Goal: Find specific page/section: Find specific page/section

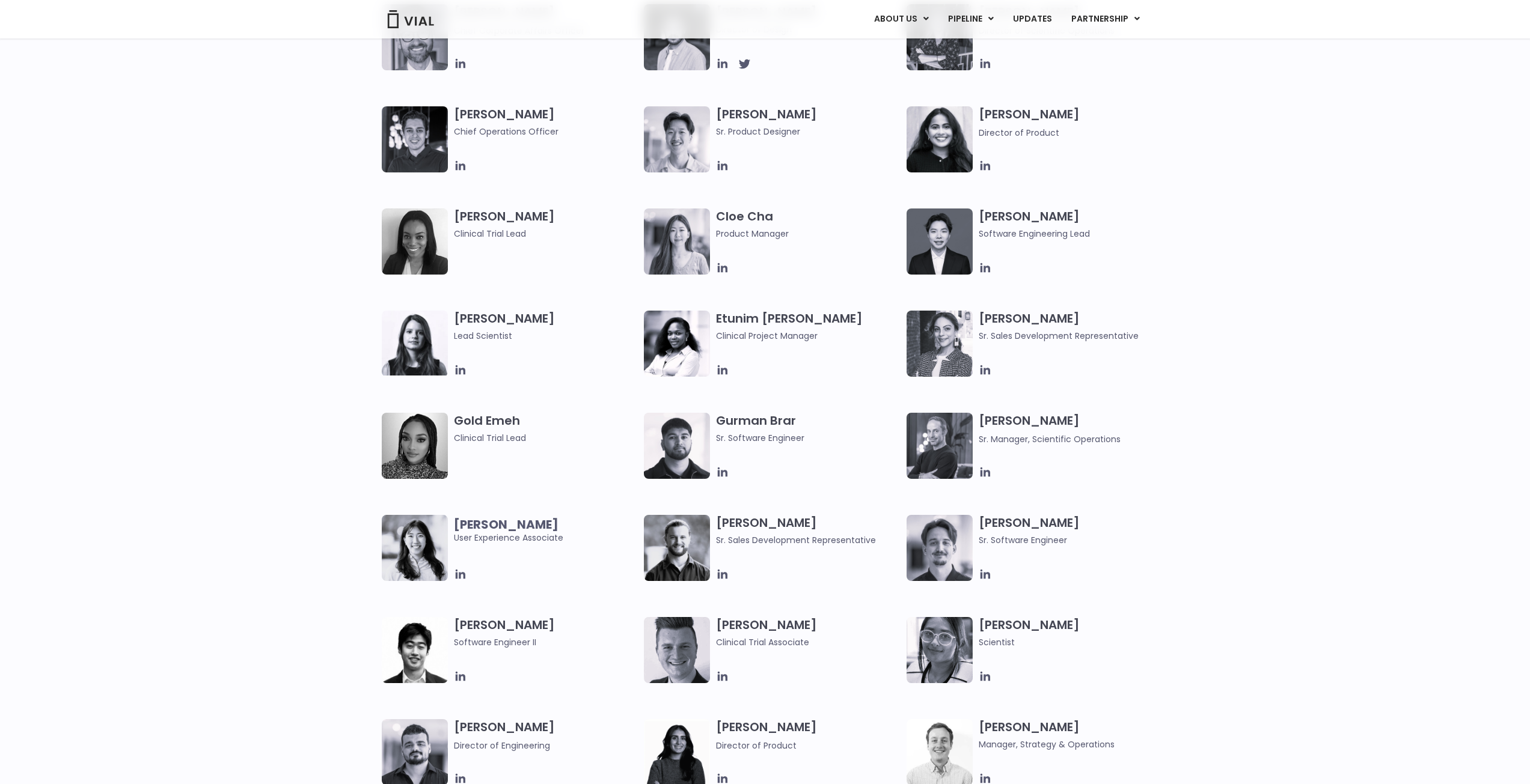
scroll to position [1202, 0]
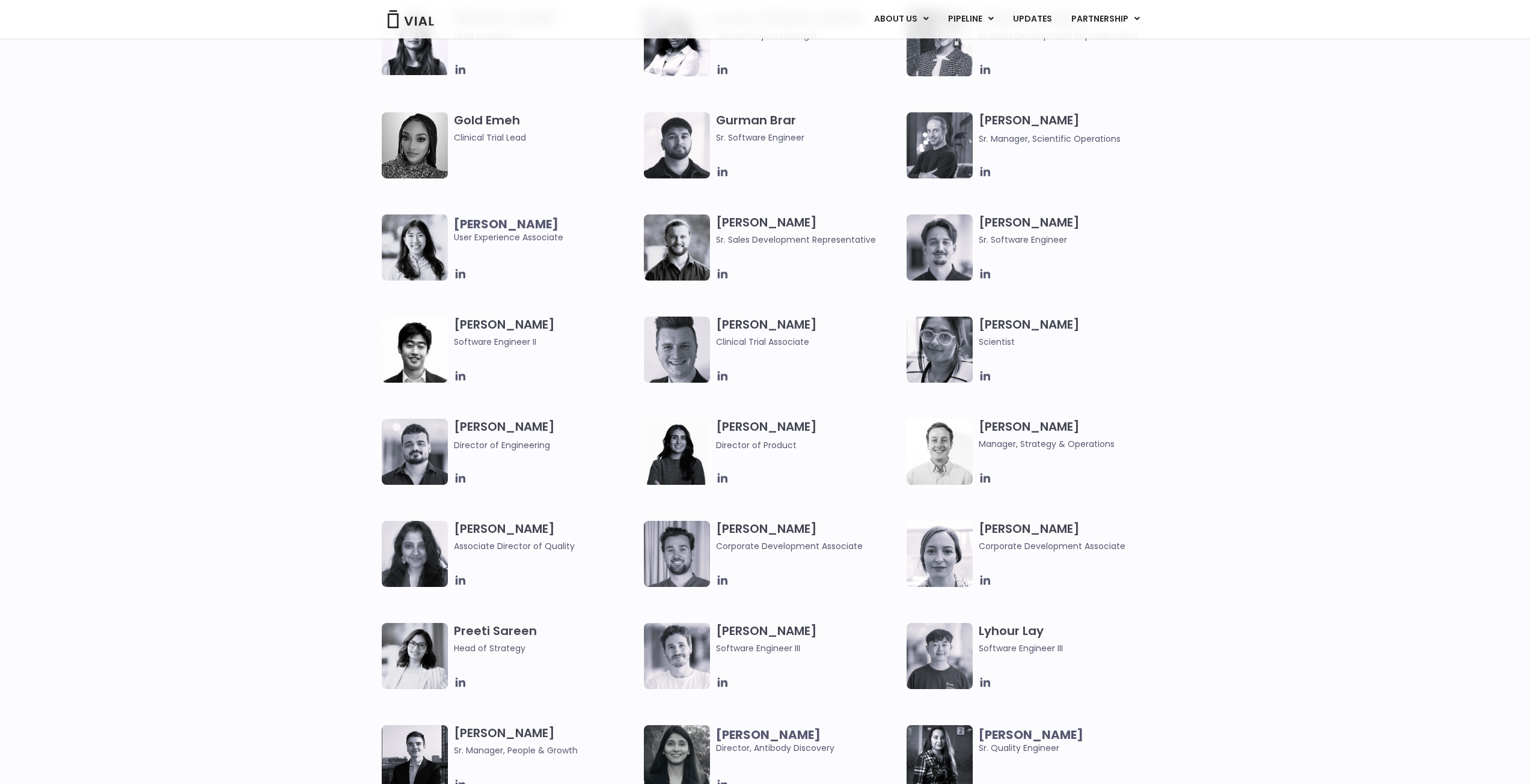
click at [417, 643] on img at bounding box center [415, 656] width 66 height 66
click at [478, 633] on h3 "[PERSON_NAME] Head of Strategy" at bounding box center [546, 639] width 184 height 32
click at [476, 649] on span "Head of Strategy" at bounding box center [546, 648] width 184 height 14
click at [420, 655] on img at bounding box center [415, 656] width 66 height 66
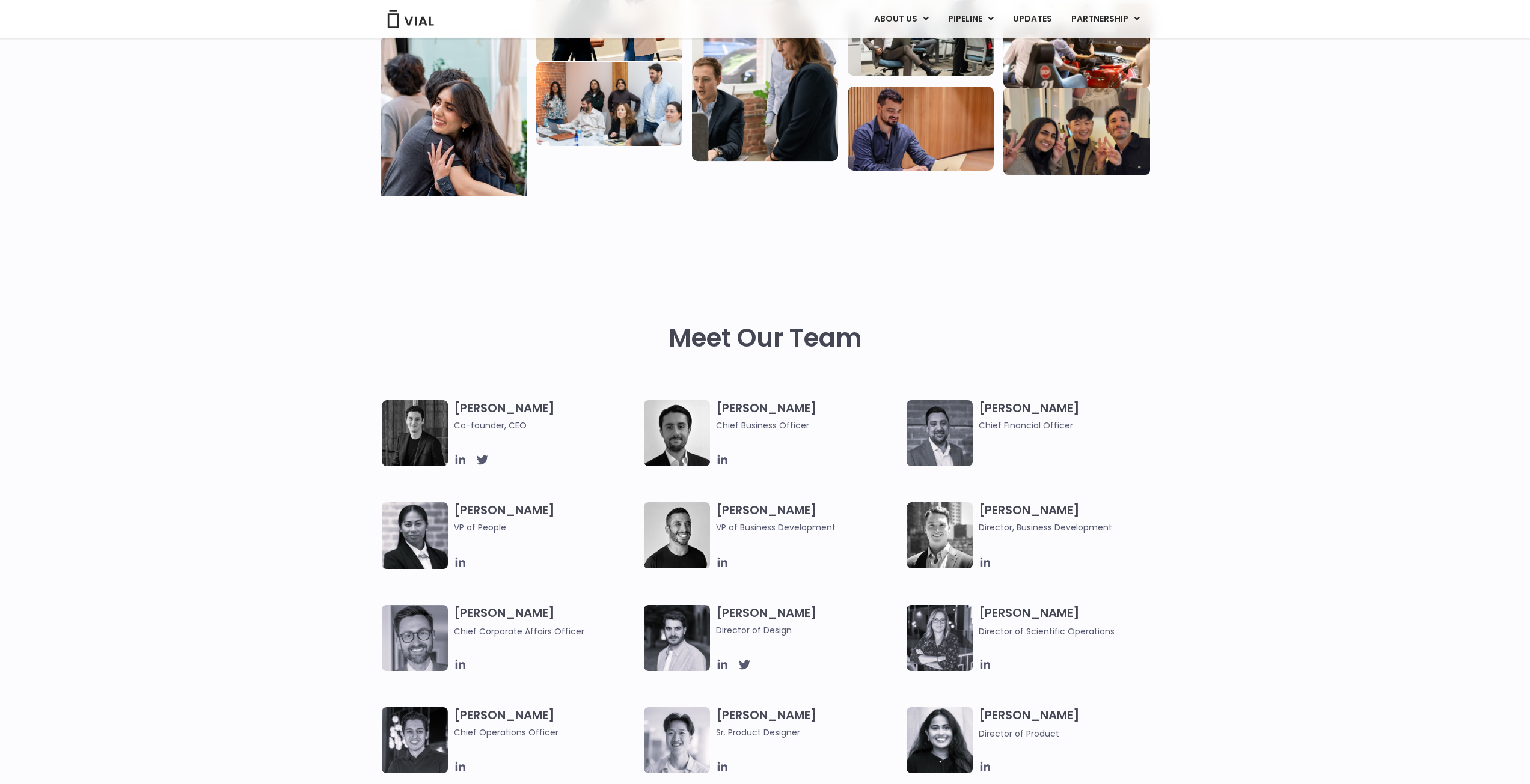
scroll to position [0, 0]
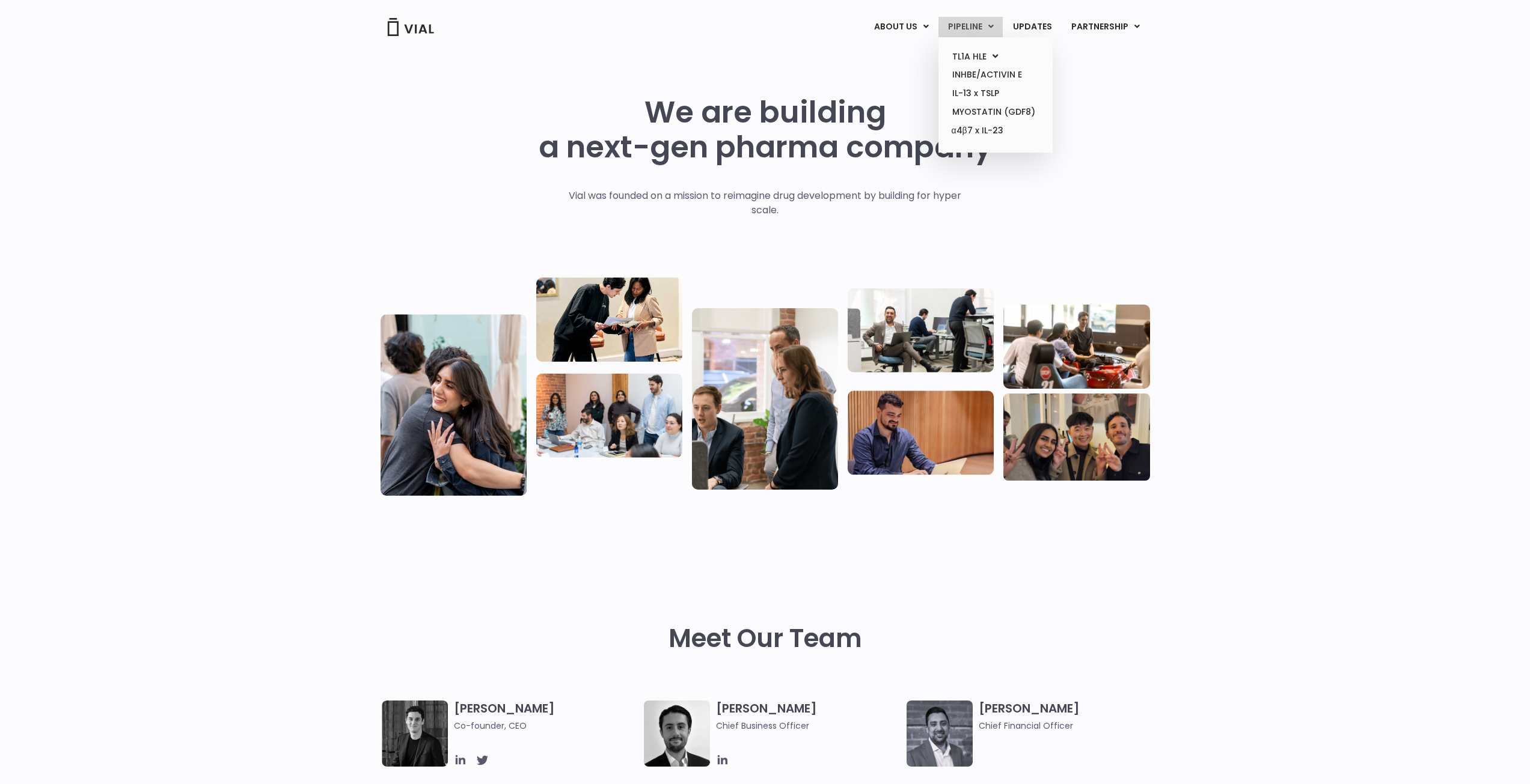
click at [972, 24] on link "PIPELINE" at bounding box center [971, 27] width 64 height 21
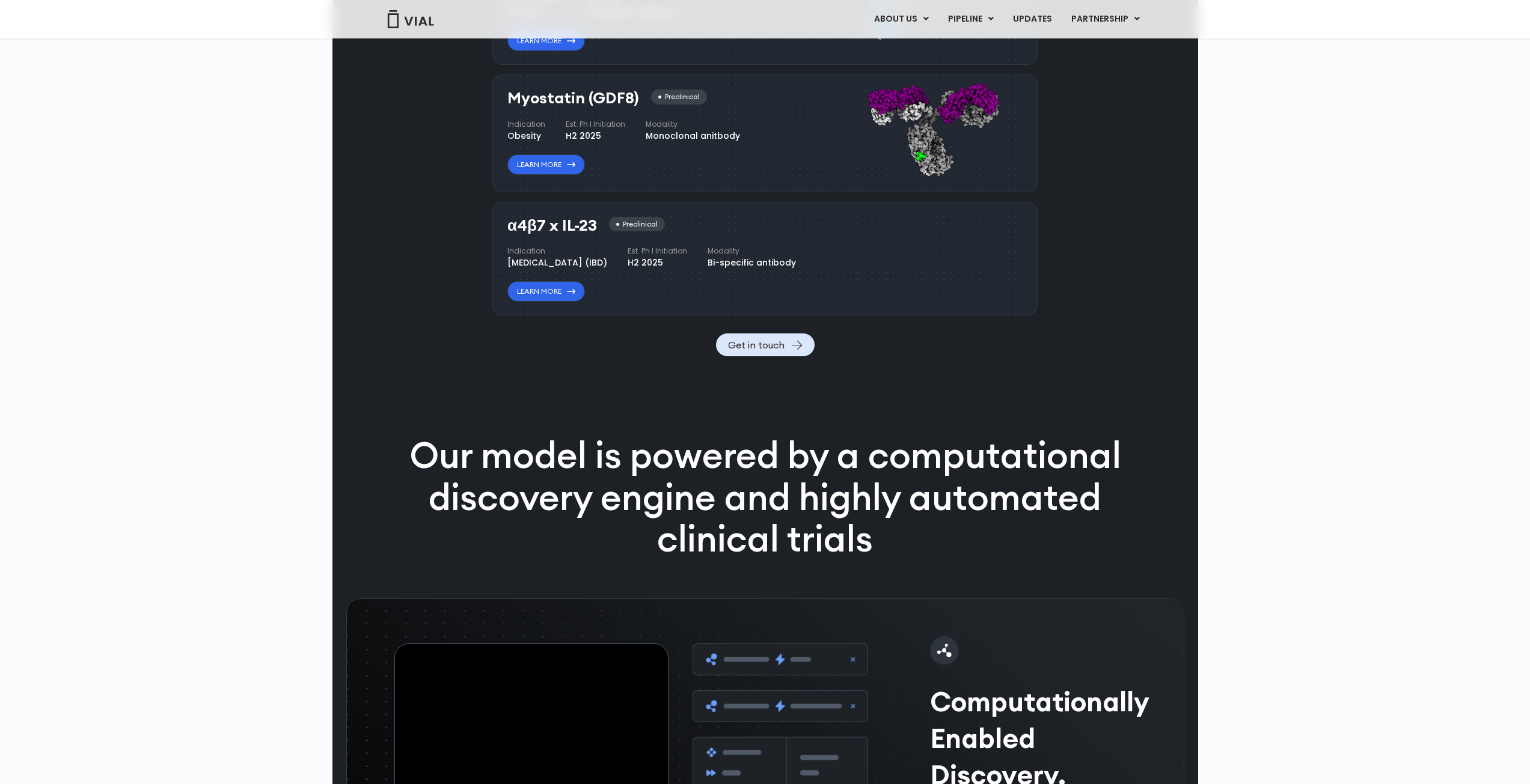
scroll to position [1492, 0]
